Goal: Entertainment & Leisure: Browse casually

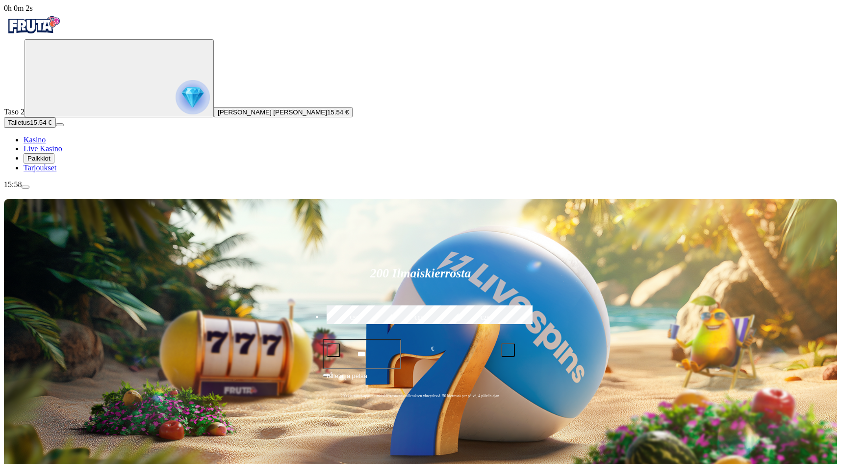
click at [51, 162] on span "Palkkiot" at bounding box center [38, 158] width 23 height 7
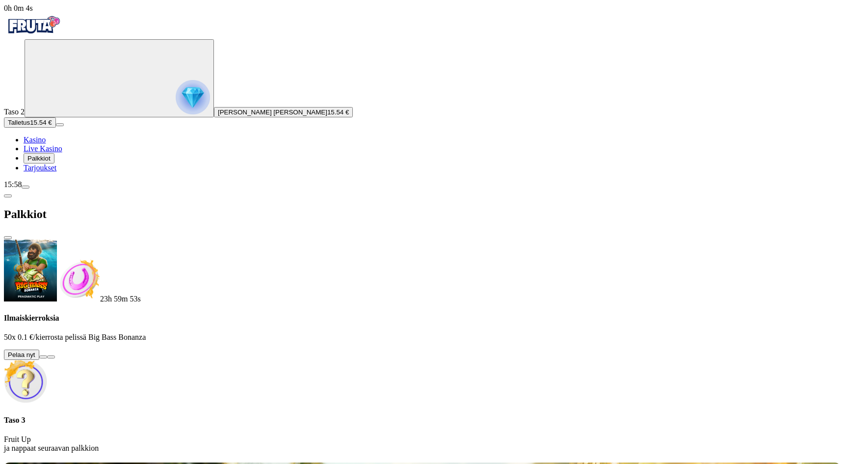
click at [47, 355] on button at bounding box center [43, 356] width 8 height 3
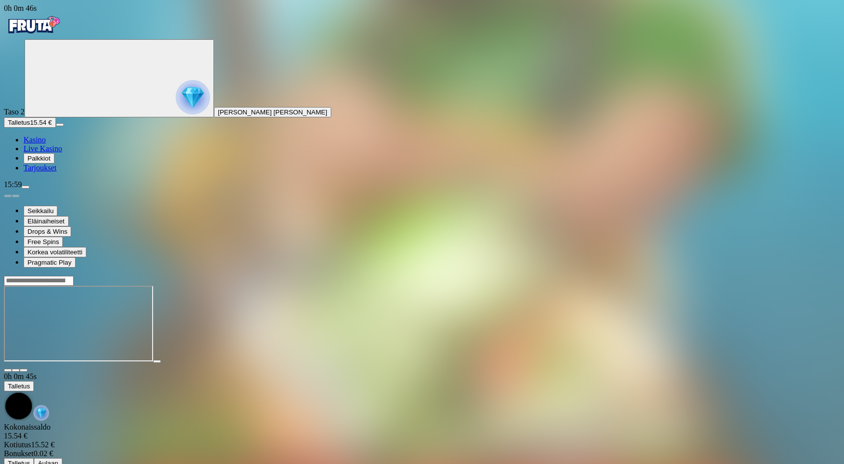
click at [477, 421] on main "0h 0m 45s Talletus Kokonaissaldo 15.54 € Kotiutus 15.52 € Bonukset 0.02 € Talle…" at bounding box center [422, 371] width 836 height 193
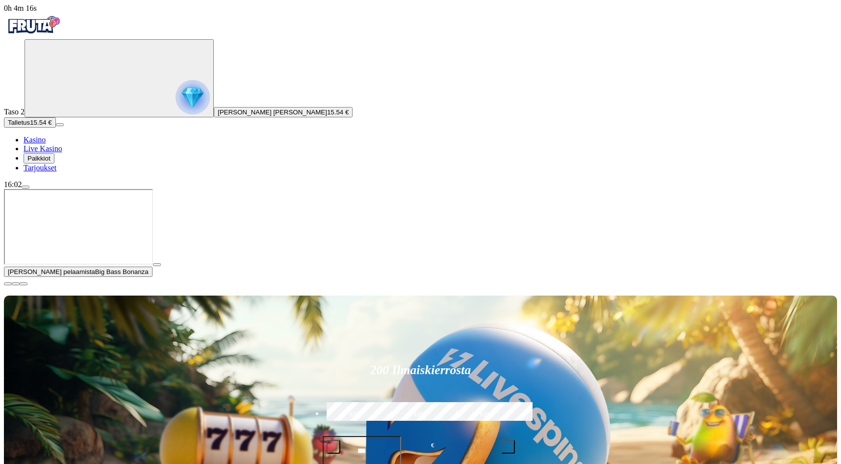
click at [218, 116] on span "[PERSON_NAME] [PERSON_NAME]" at bounding box center [272, 111] width 109 height 7
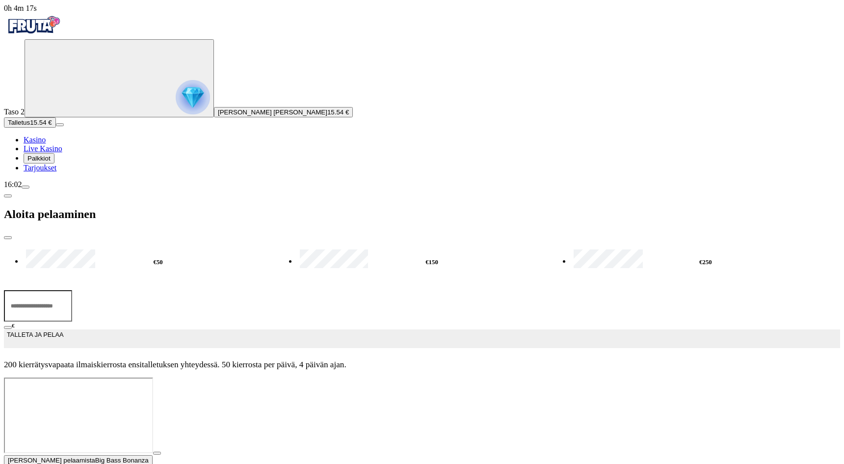
click at [64, 128] on circle "Primary" at bounding box center [102, 77] width 100 height 100
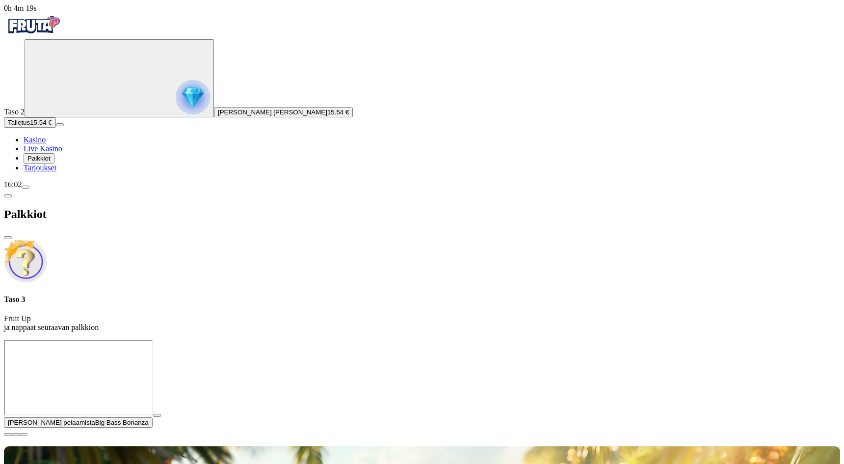
click at [46, 144] on span "Kasino" at bounding box center [35, 139] width 22 height 8
click at [54, 163] on button "Palkkiot" at bounding box center [39, 158] width 31 height 10
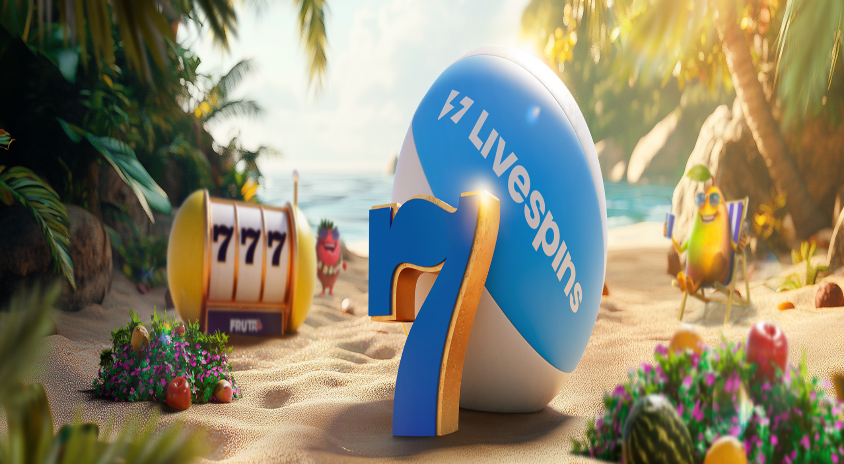
click at [593, 339] on div at bounding box center [422, 339] width 836 height 0
